Goal: Find contact information: Find contact information

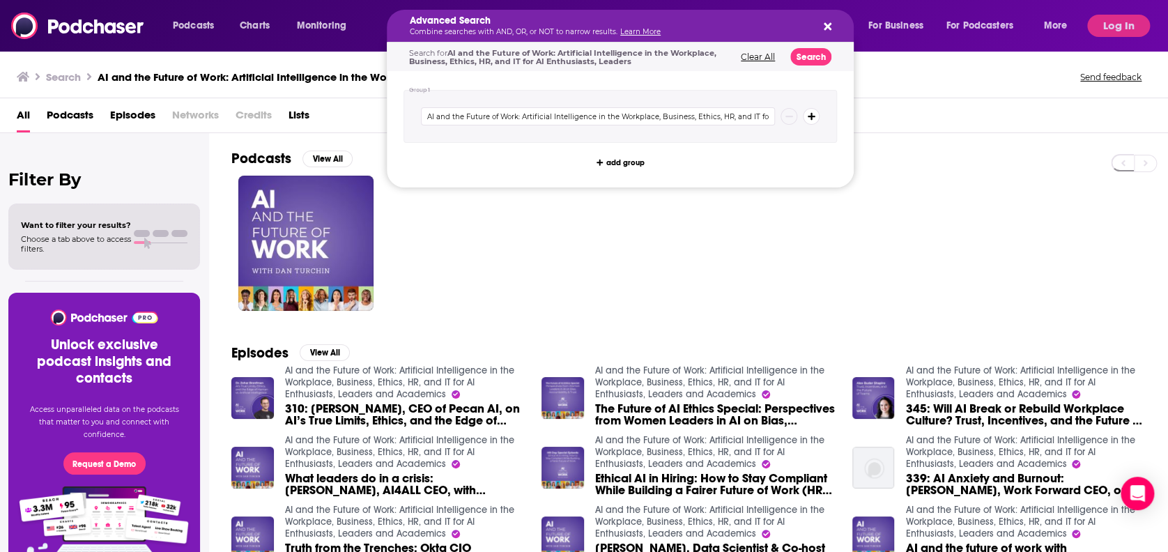
click at [831, 26] on div "Advanced Search Combine searches with AND, OR, or NOT to narrow results. Learn …" at bounding box center [620, 26] width 467 height 32
click at [821, 23] on button "Search podcasts, credits, & more..." at bounding box center [825, 25] width 11 height 11
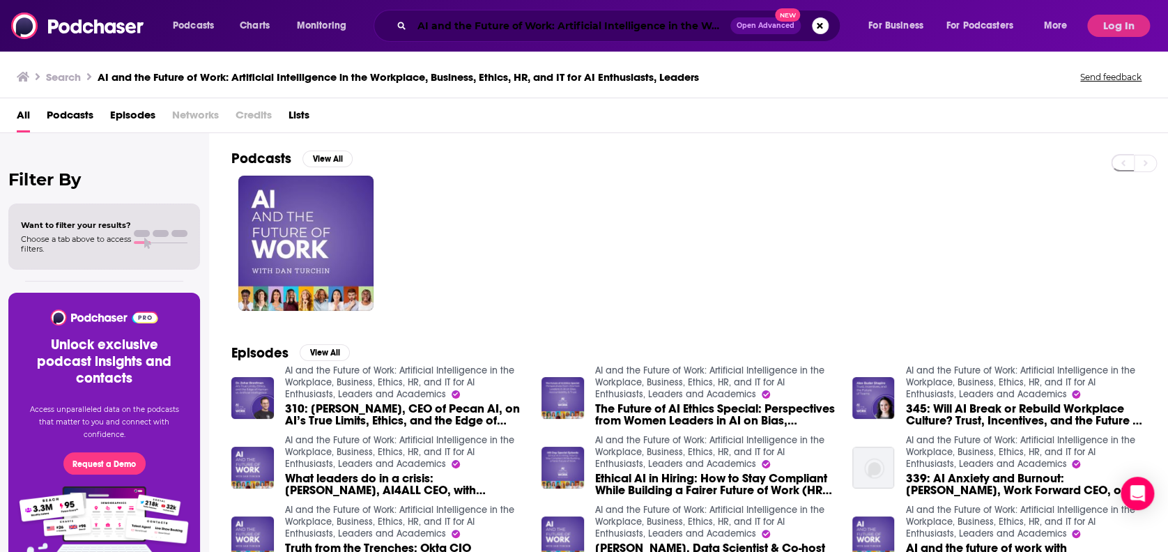
click at [662, 20] on input "AI and the Future of Work: Artificial Intelligence in the Workplace, Business, …" at bounding box center [571, 26] width 319 height 22
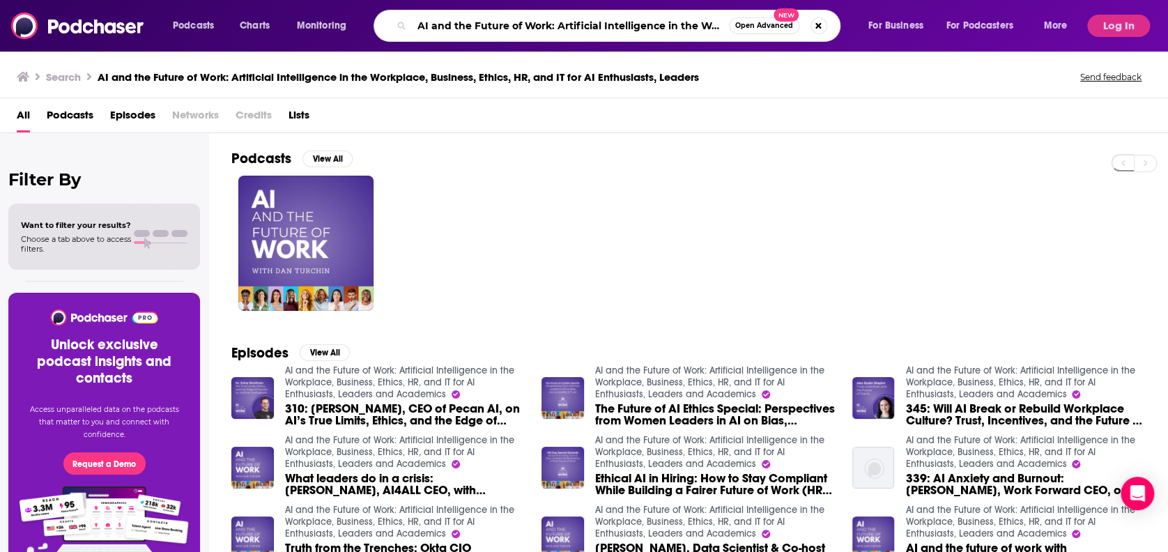
click at [662, 20] on input "AI and the Future of Work: Artificial Intelligence in the Workplace, Business, …" at bounding box center [570, 26] width 317 height 22
paste input "Career Contessa"
type input "Career Contessa"
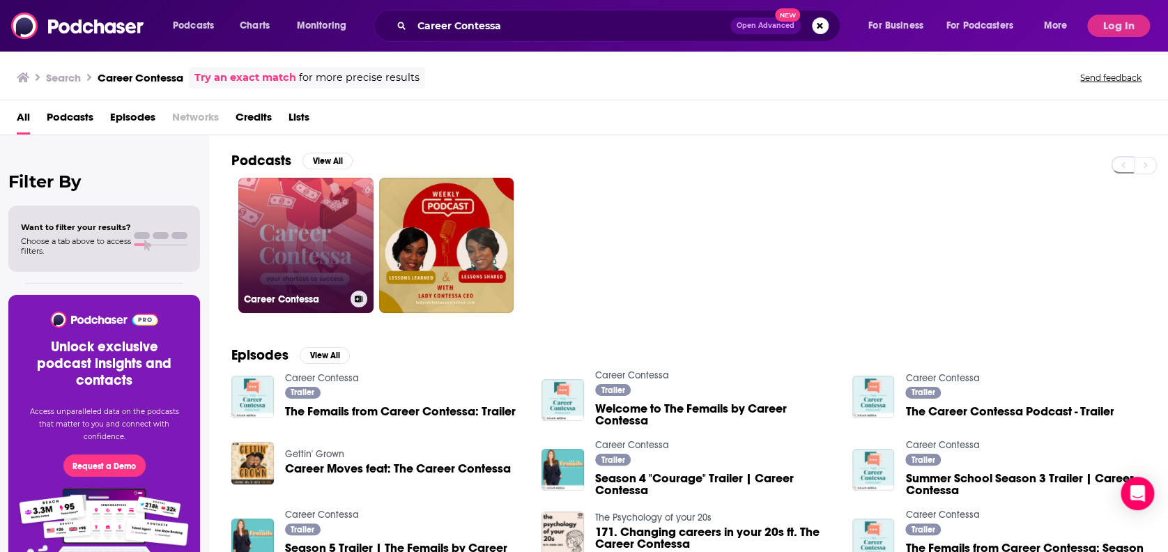
click at [303, 234] on link "Career Contessa" at bounding box center [305, 245] width 135 height 135
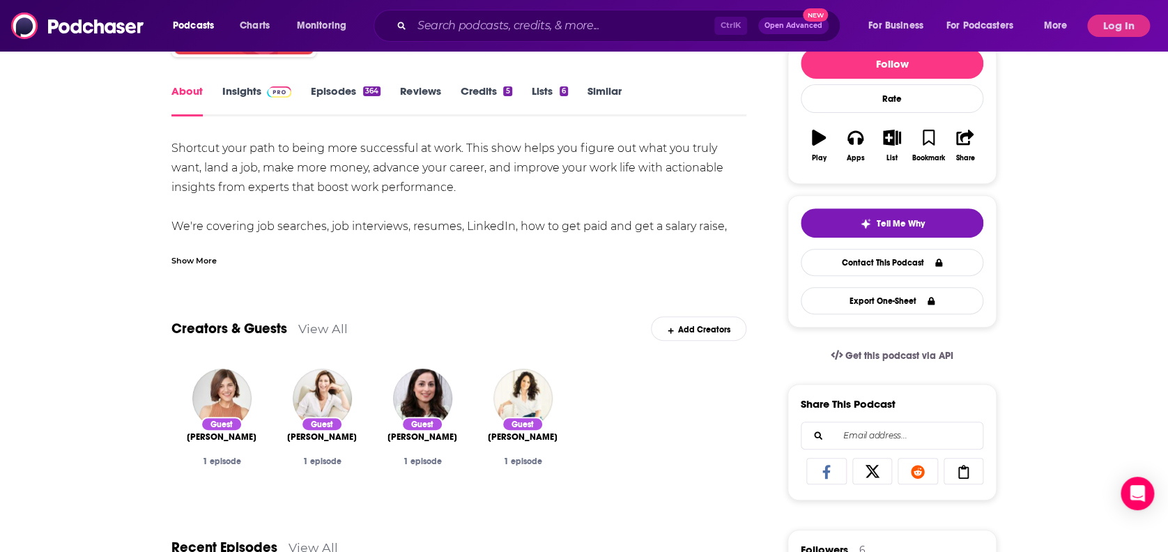
scroll to position [61, 0]
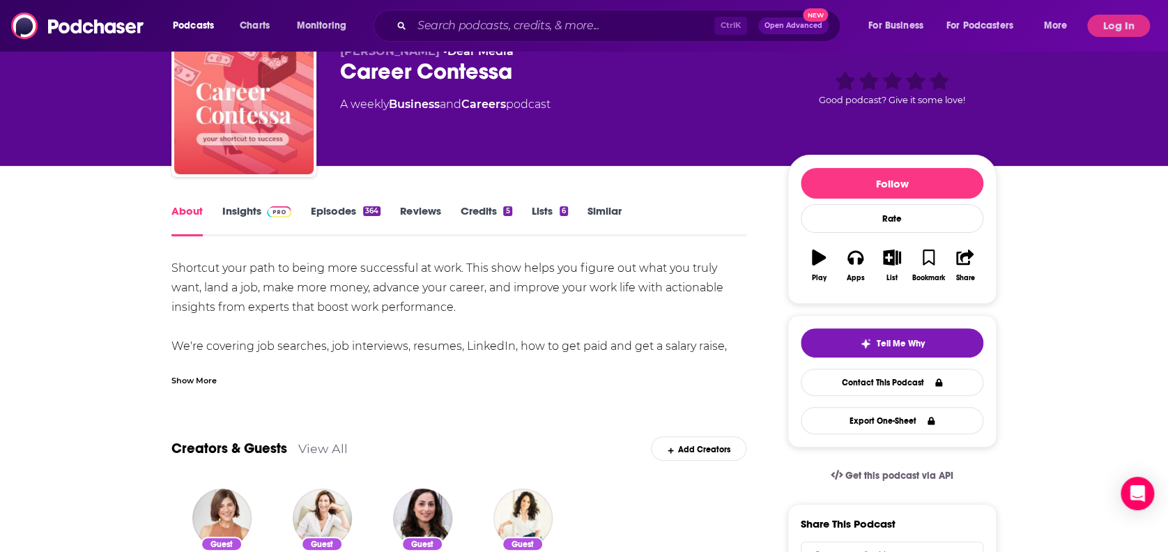
click at [264, 209] on link "Insights" at bounding box center [256, 220] width 69 height 32
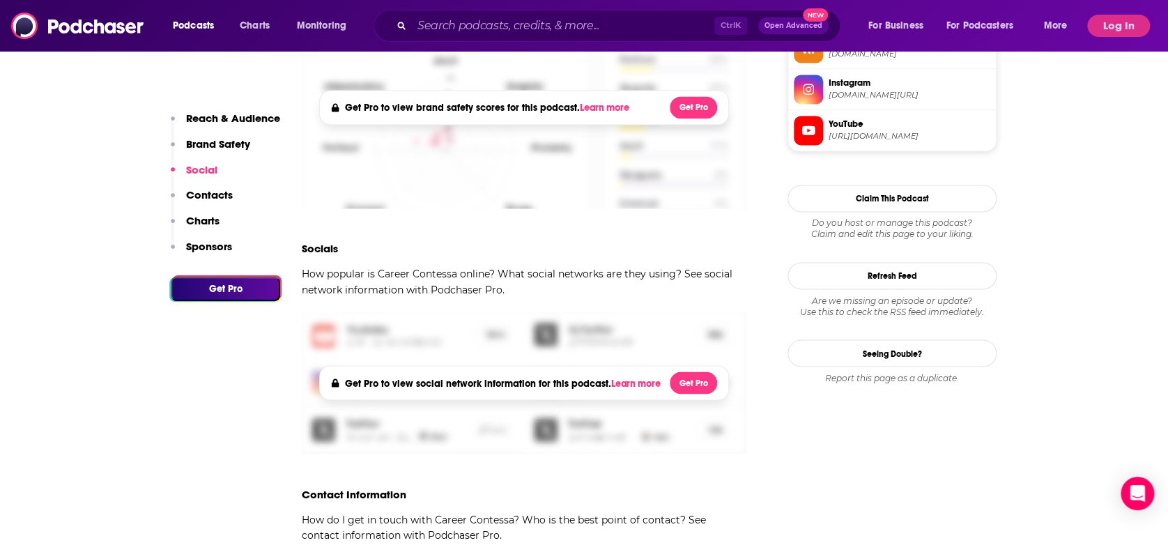
scroll to position [1239, 0]
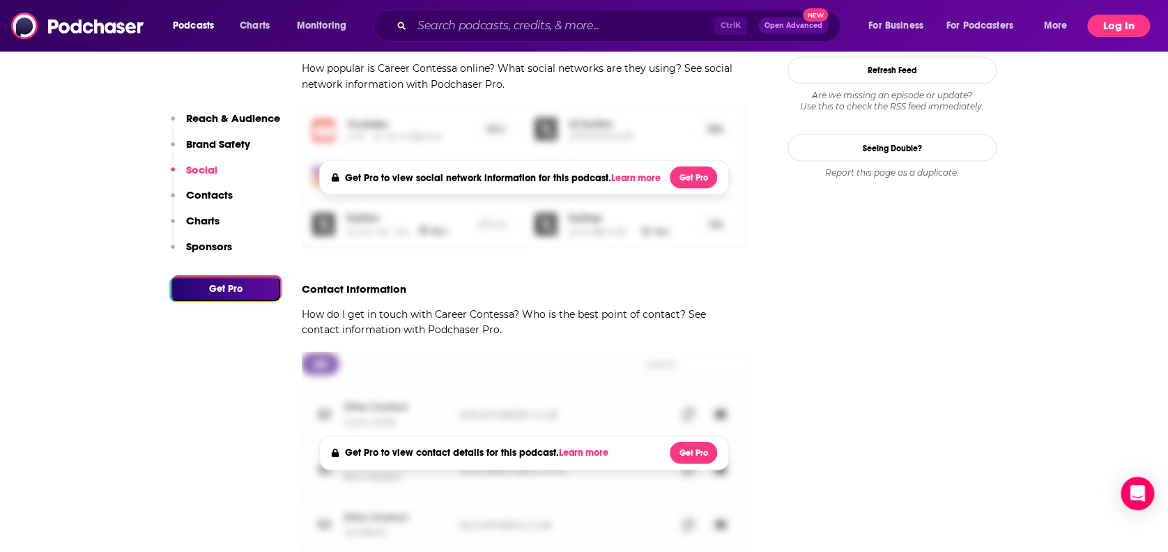
click at [1113, 23] on button "Log In" at bounding box center [1119, 26] width 63 height 22
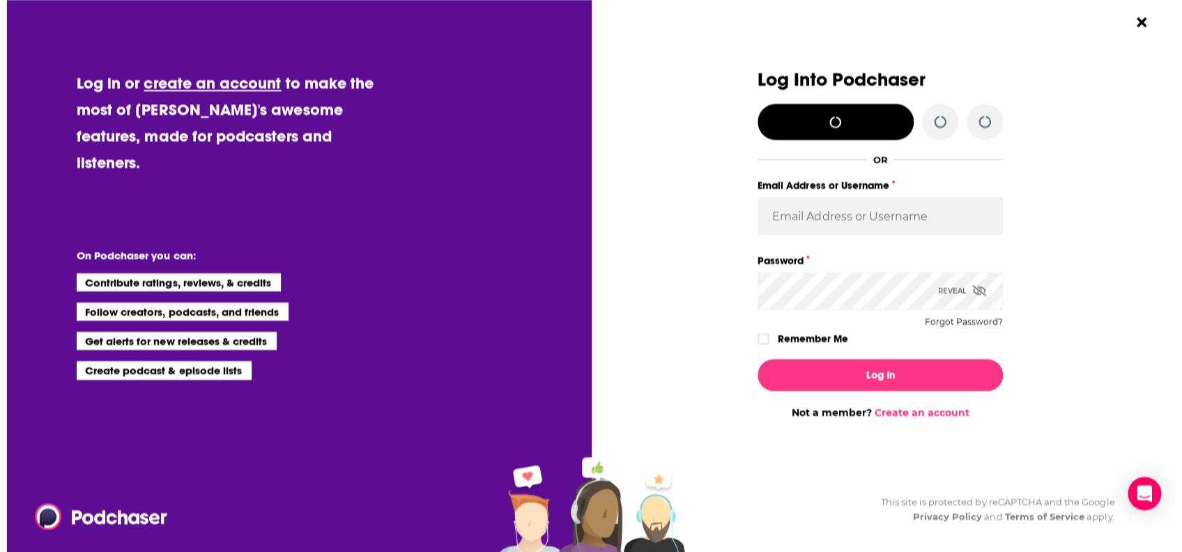
scroll to position [0, 0]
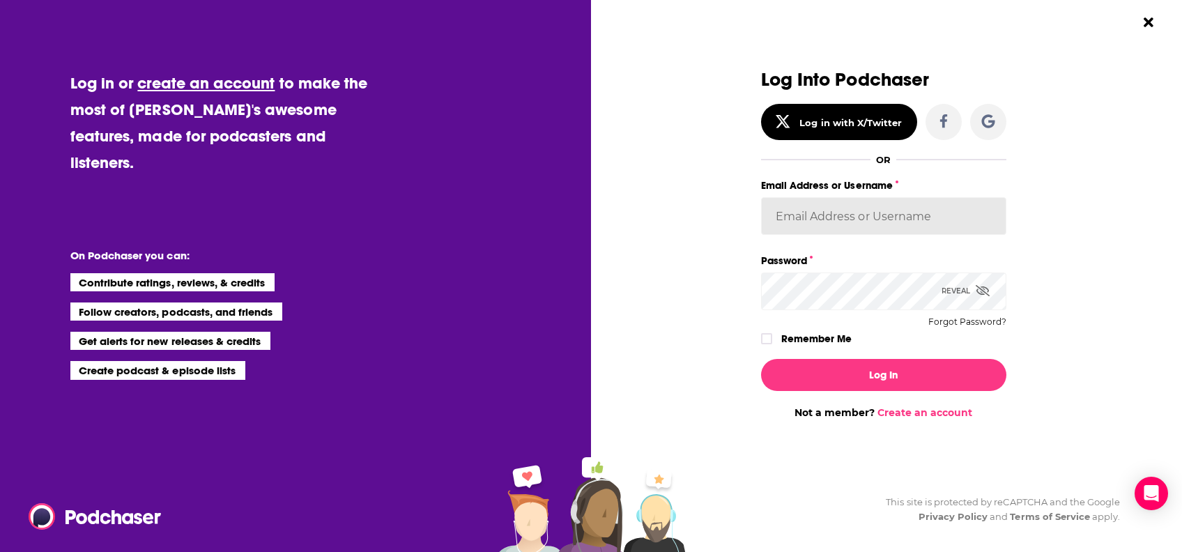
click at [846, 220] on input "Email Address or Username" at bounding box center [883, 216] width 245 height 38
type input "[PERSON_NAME][EMAIL_ADDRESS][PERSON_NAME][PERSON_NAME][DOMAIN_NAME]"
click at [761, 359] on button "Log In" at bounding box center [883, 375] width 245 height 32
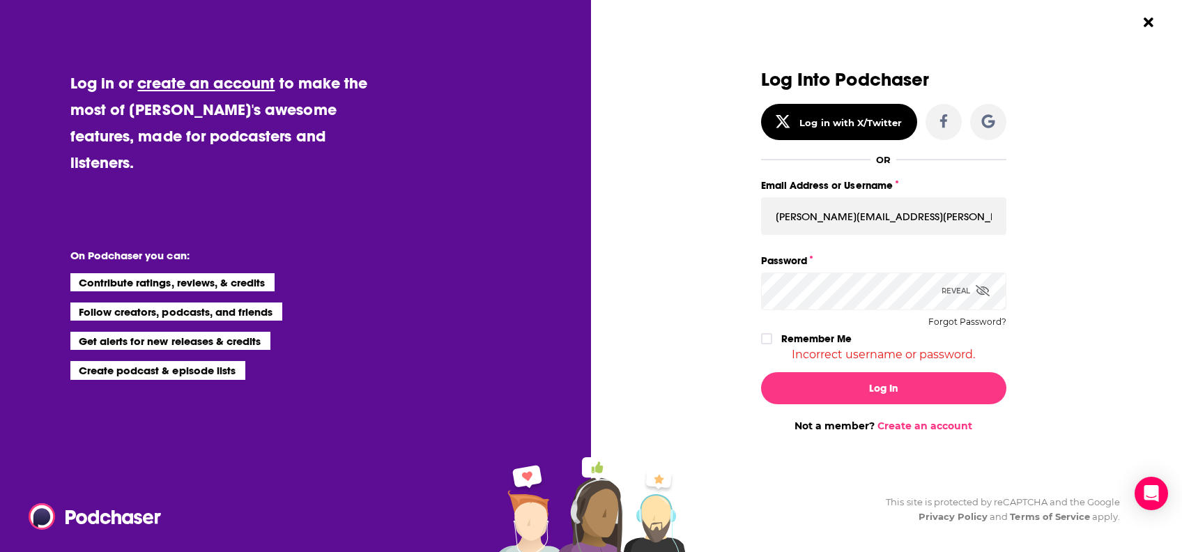
click at [945, 293] on div "Reveal" at bounding box center [966, 291] width 48 height 37
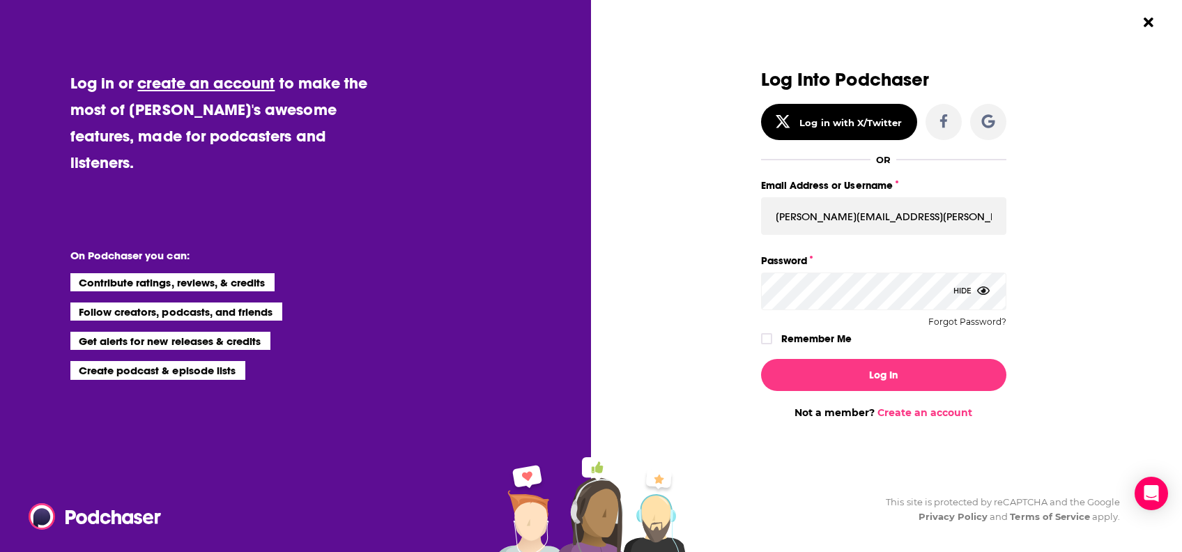
click at [761, 359] on button "Log In" at bounding box center [883, 375] width 245 height 32
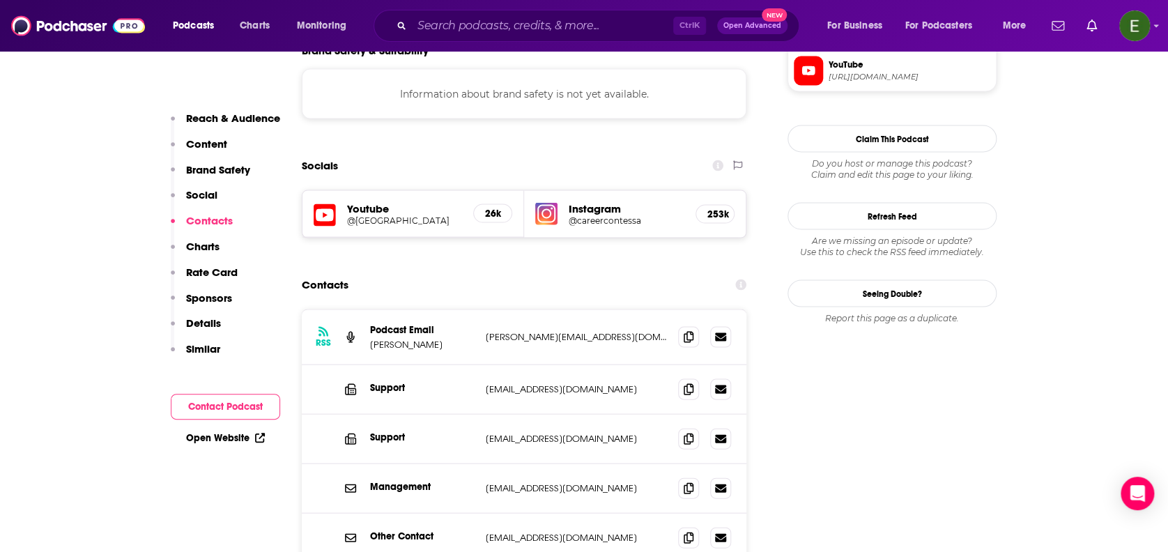
scroll to position [1311, 0]
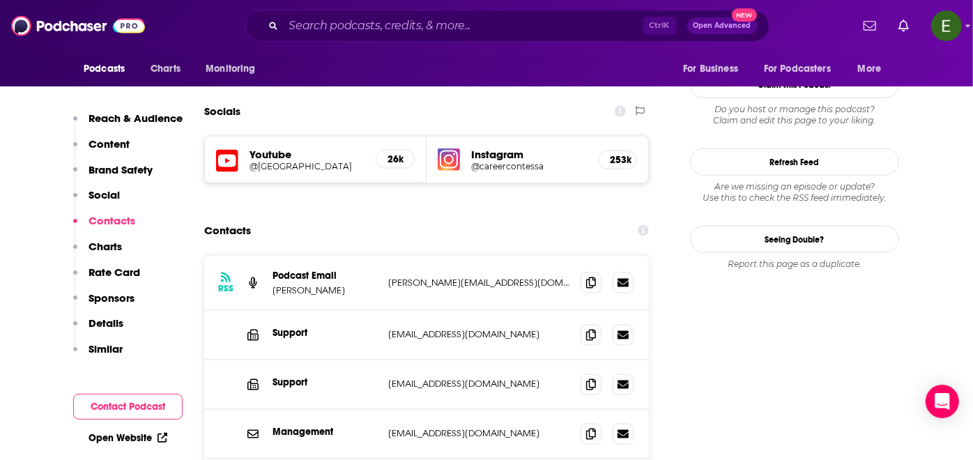
scroll to position [1362, 0]
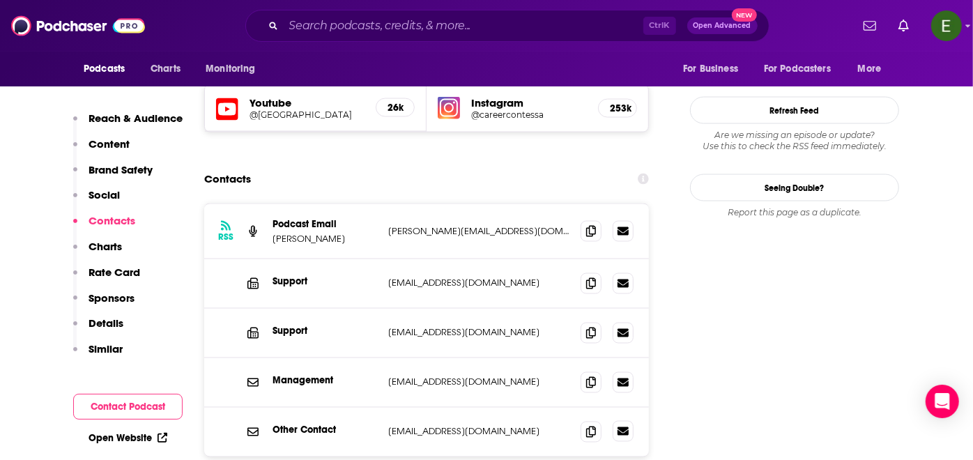
click at [626, 427] on icon at bounding box center [623, 431] width 11 height 8
click at [623, 427] on icon at bounding box center [623, 431] width 11 height 8
click at [595, 426] on icon at bounding box center [591, 431] width 10 height 11
click at [441, 28] on input "Search podcasts, credits, & more..." at bounding box center [464, 26] width 360 height 22
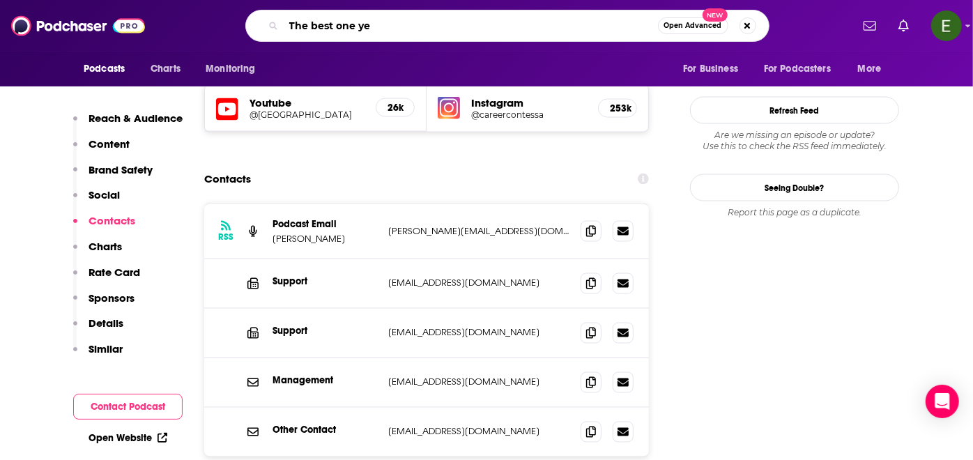
type input "The best one yet"
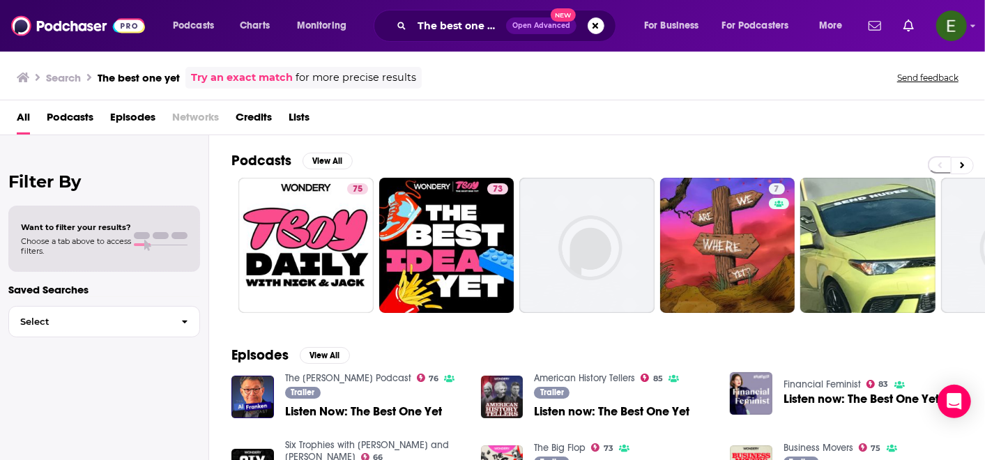
click at [73, 117] on span "Podcasts" at bounding box center [70, 120] width 47 height 29
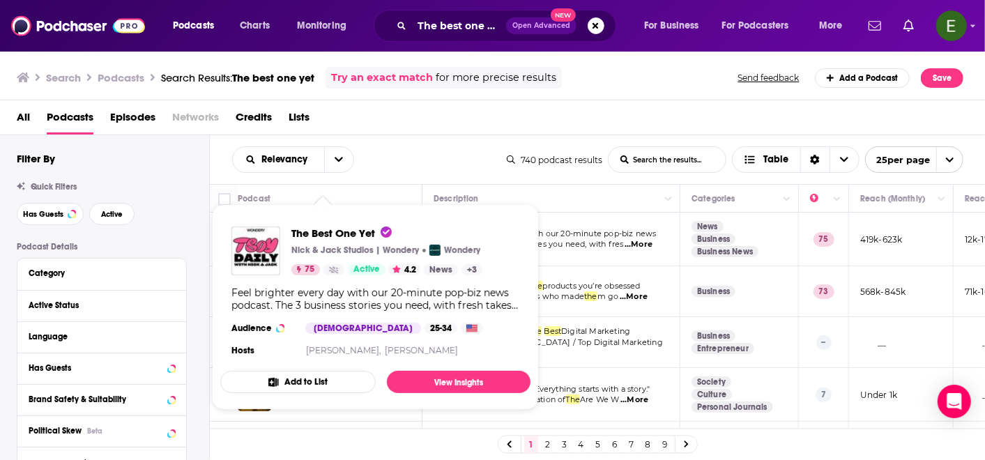
click at [323, 241] on div "The Best One Yet [PERSON_NAME] & Jack Studios | Wondery Wondery 75 Active 4.2 N…" at bounding box center [386, 251] width 191 height 49
click at [448, 380] on link "View Insights" at bounding box center [459, 382] width 144 height 22
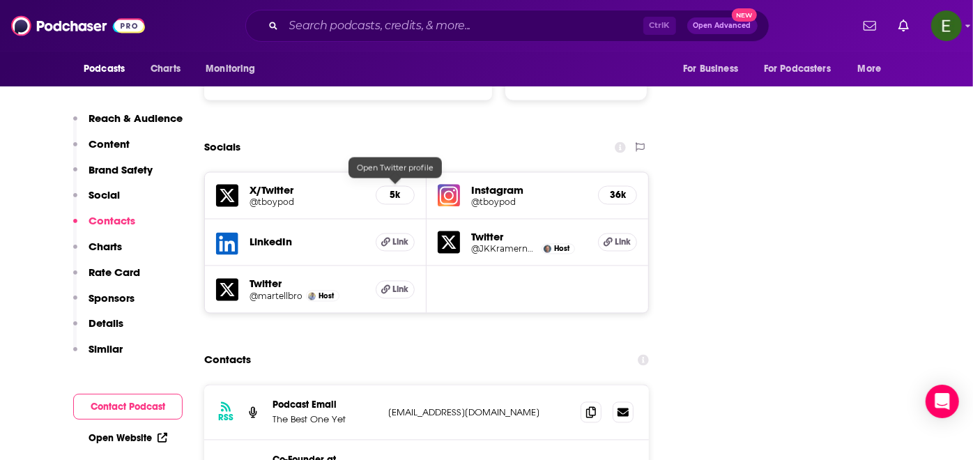
scroll to position [1755, 0]
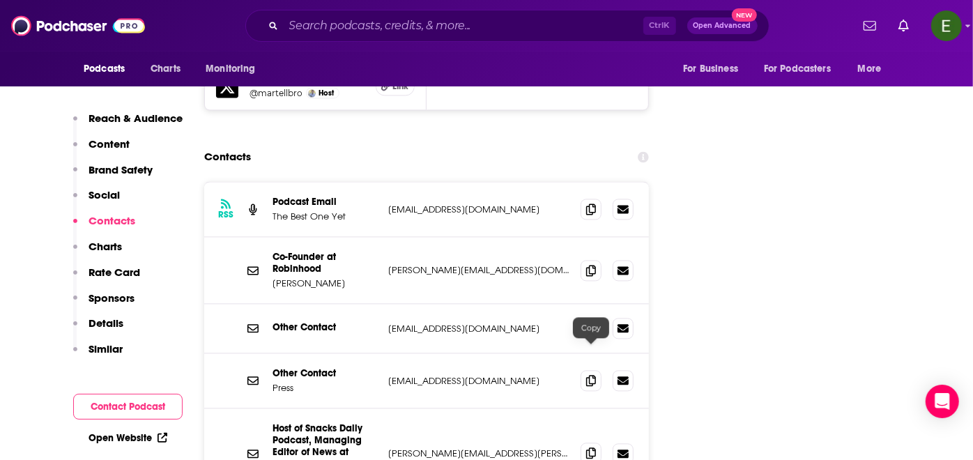
click at [586, 443] on span at bounding box center [591, 453] width 21 height 21
click at [590, 203] on icon at bounding box center [591, 208] width 10 height 11
click at [438, 24] on input "Search podcasts, credits, & more..." at bounding box center [464, 26] width 360 height 22
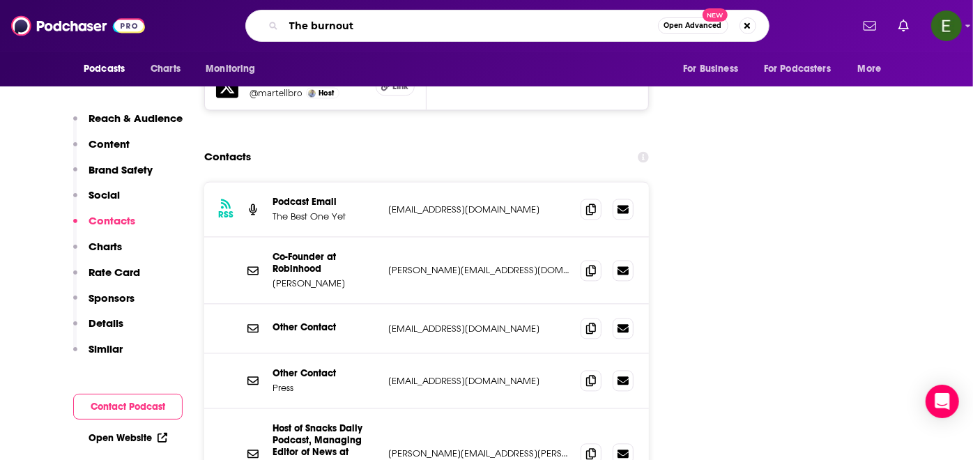
scroll to position [0, 0]
type input "The burnouts"
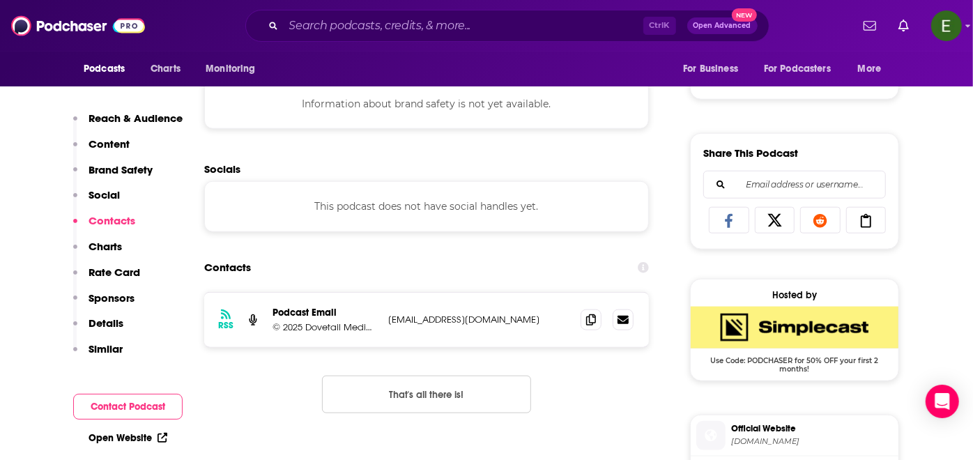
scroll to position [775, 0]
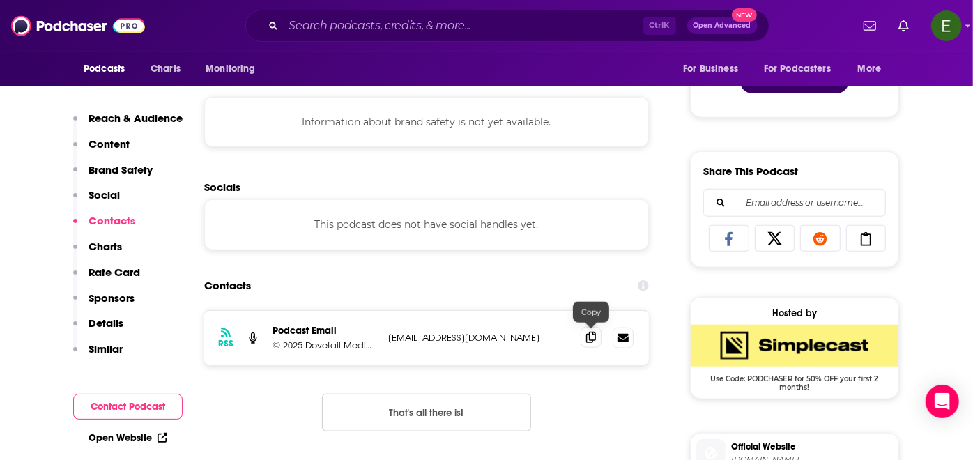
click at [589, 333] on icon at bounding box center [591, 337] width 10 height 11
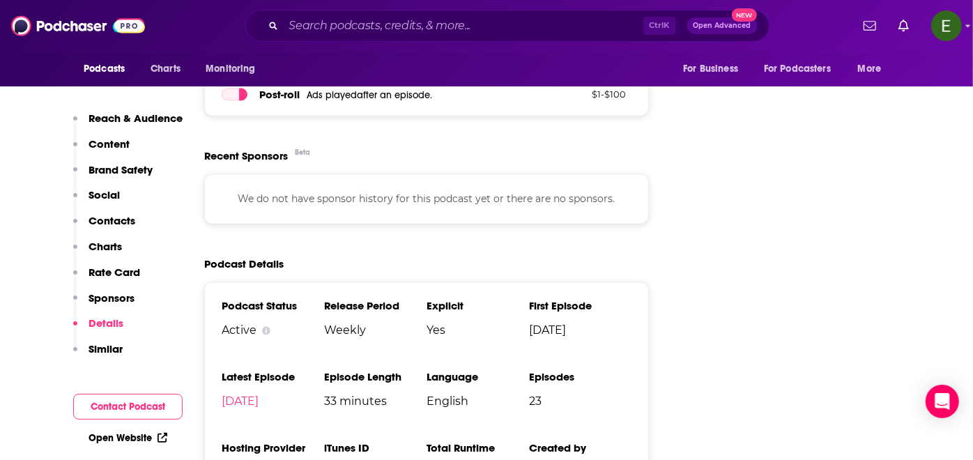
scroll to position [1704, 0]
